Goal: Understand process/instructions

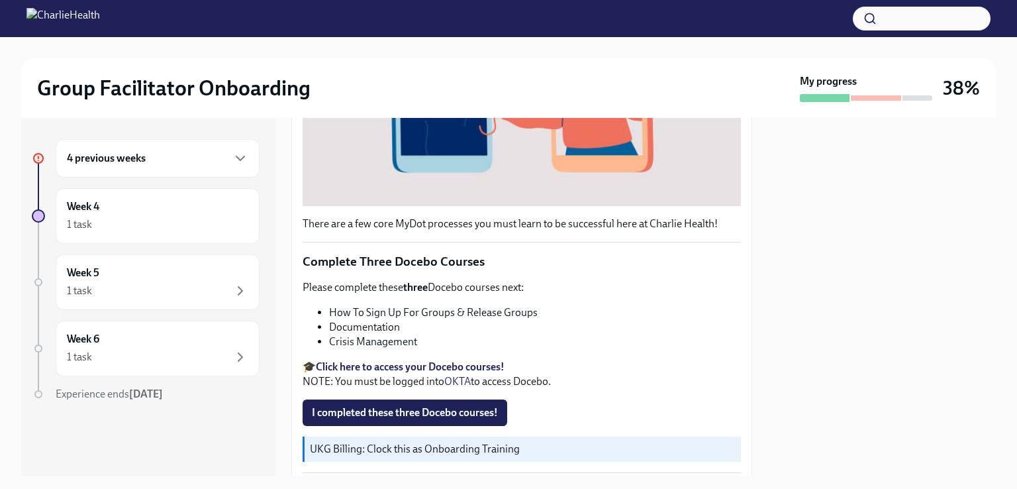
scroll to position [490, 0]
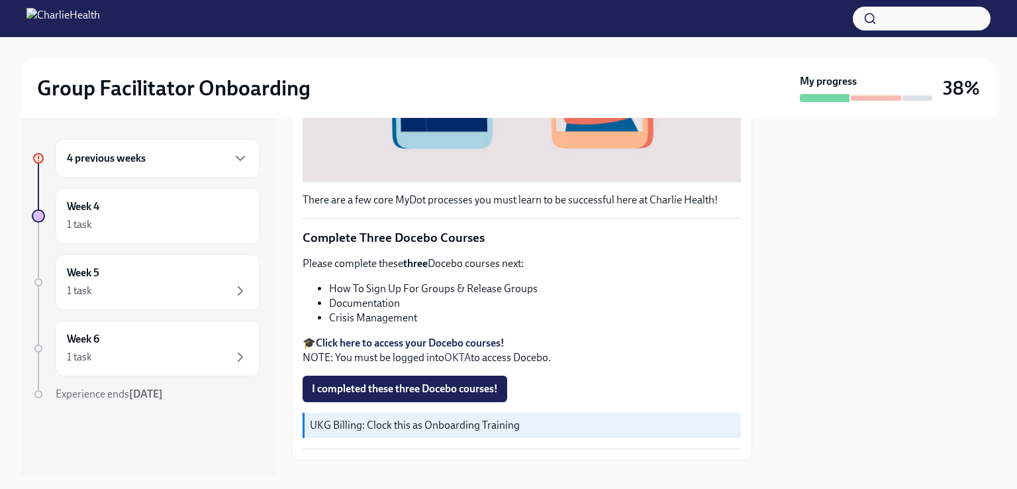
scroll to position [490, 0]
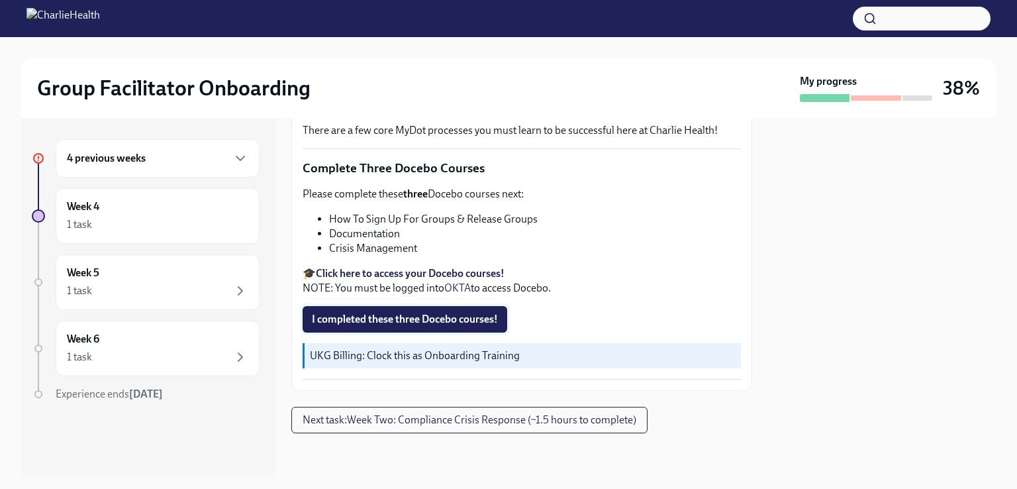
click at [473, 320] on span "I completed these three Docebo courses!" at bounding box center [405, 318] width 186 height 13
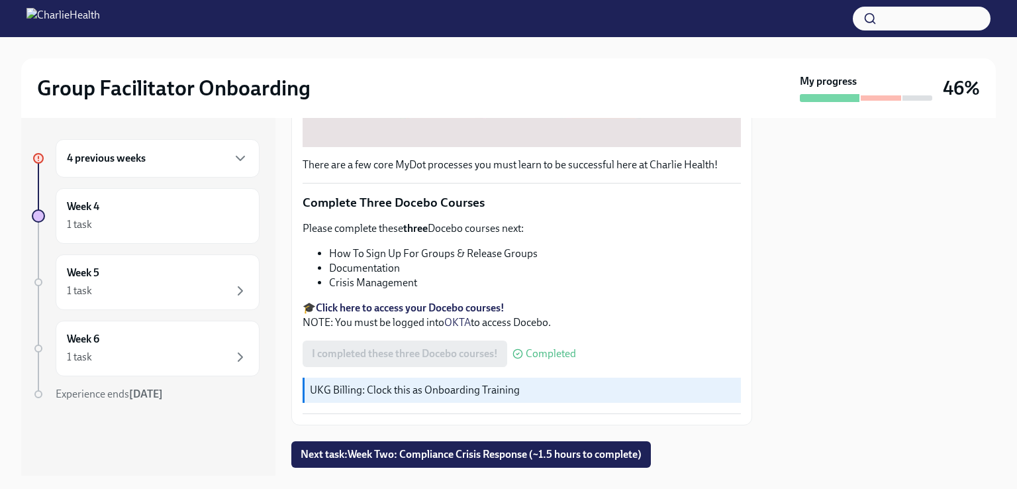
scroll to position [470, 0]
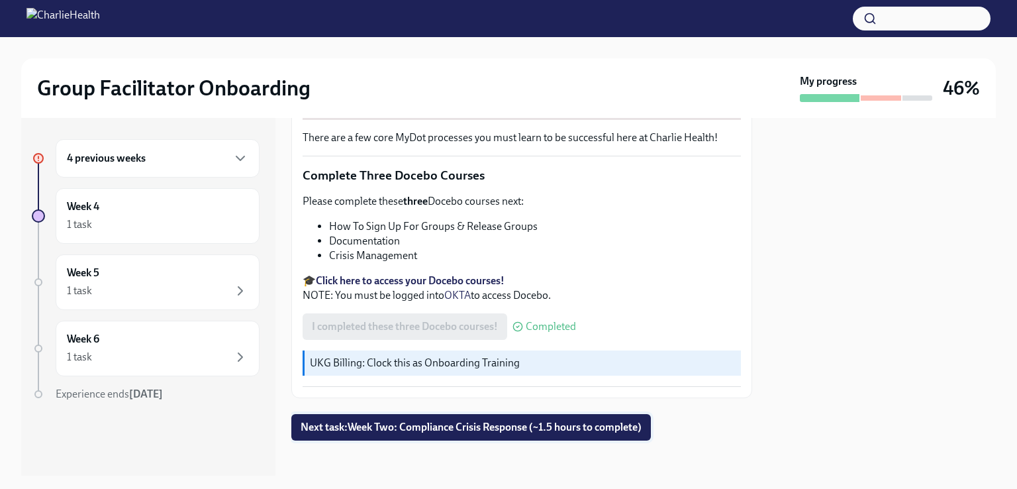
click at [535, 420] on span "Next task : Week Two: Compliance Crisis Response (~1.5 hours to complete)" at bounding box center [471, 426] width 341 height 13
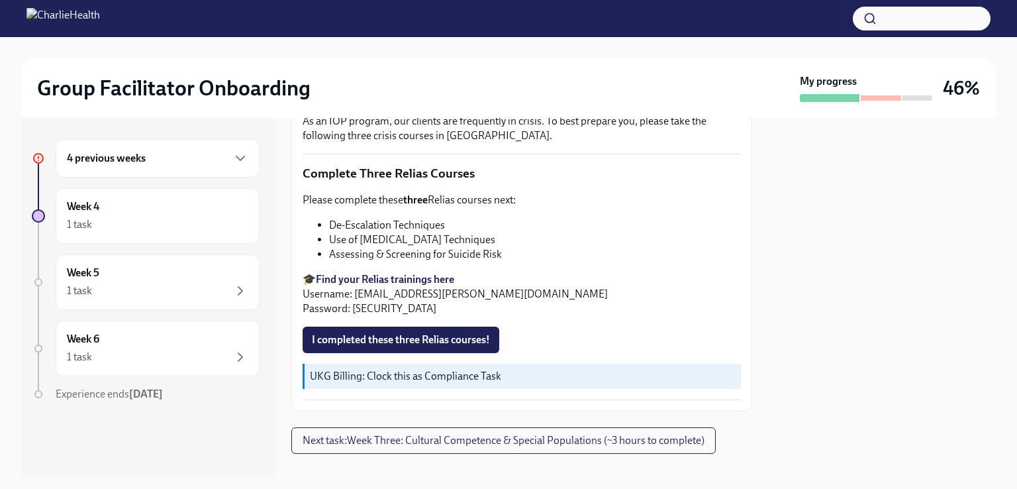
scroll to position [490, 0]
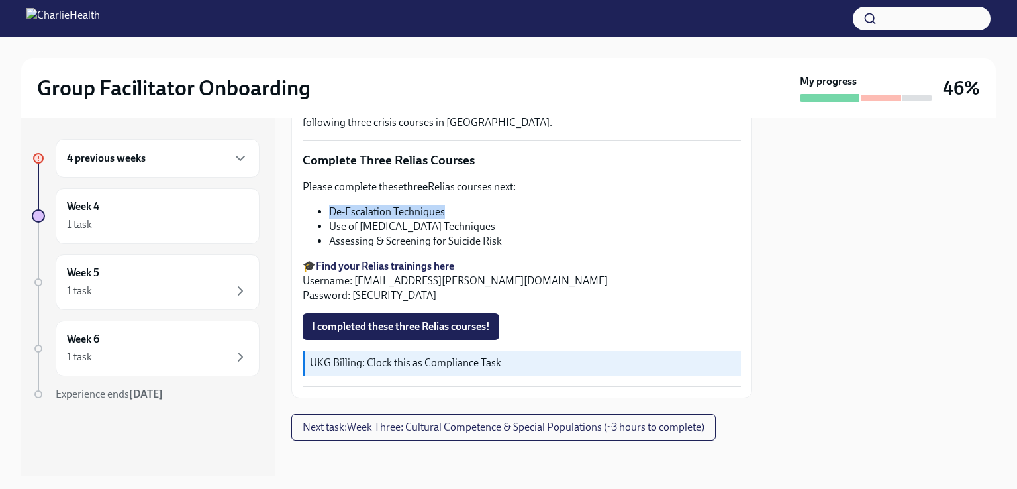
drag, startPoint x: 332, startPoint y: 205, endPoint x: 446, endPoint y: 200, distance: 114.0
click at [446, 205] on li "De-Escalation Techniques" at bounding box center [535, 212] width 412 height 15
copy li "De-Escalation Techniques"
